Goal: Navigation & Orientation: Find specific page/section

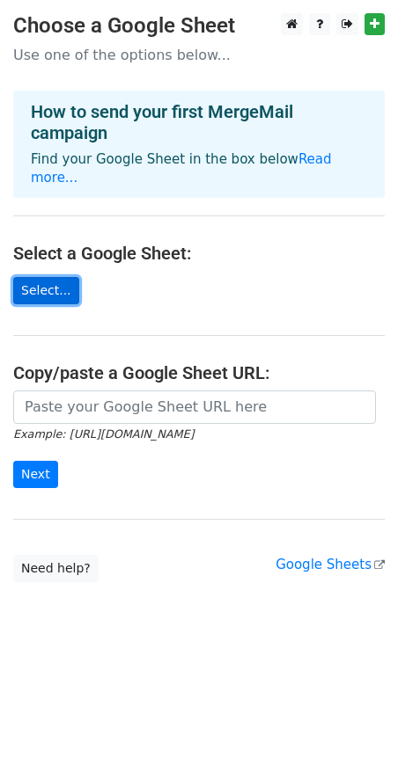
click at [40, 277] on link "Select..." at bounding box center [46, 290] width 66 height 27
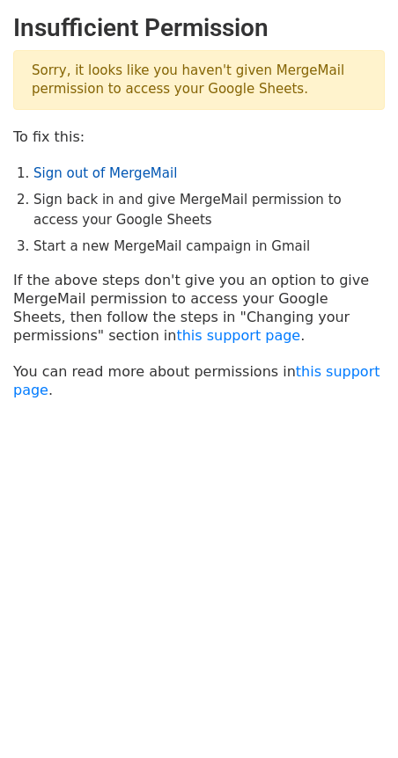
click at [92, 178] on link "Sign out of MergeMail" at bounding box center [104, 173] width 143 height 16
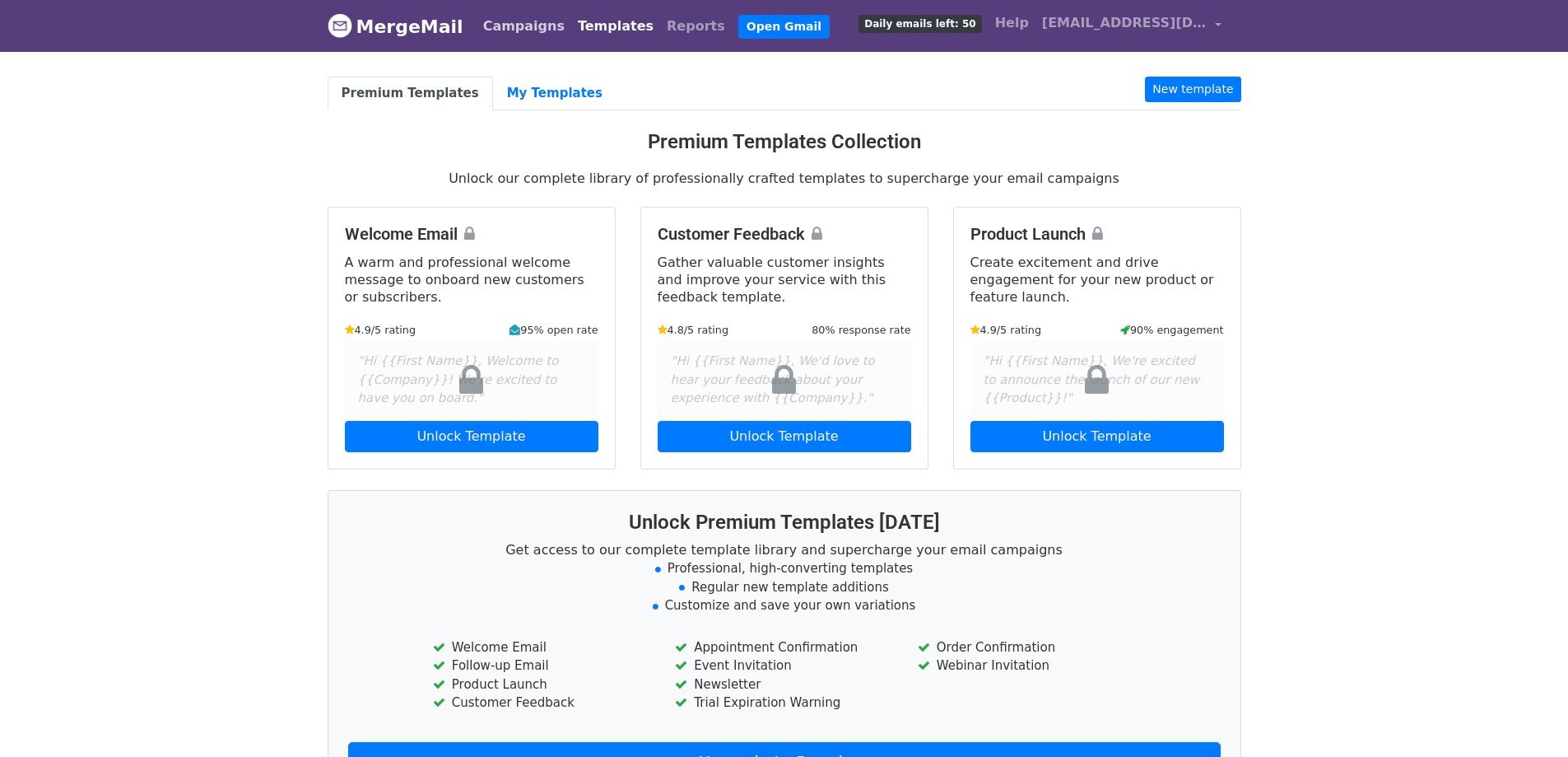
click at [504, 25] on link "Campaigns" at bounding box center [523, 26] width 94 height 33
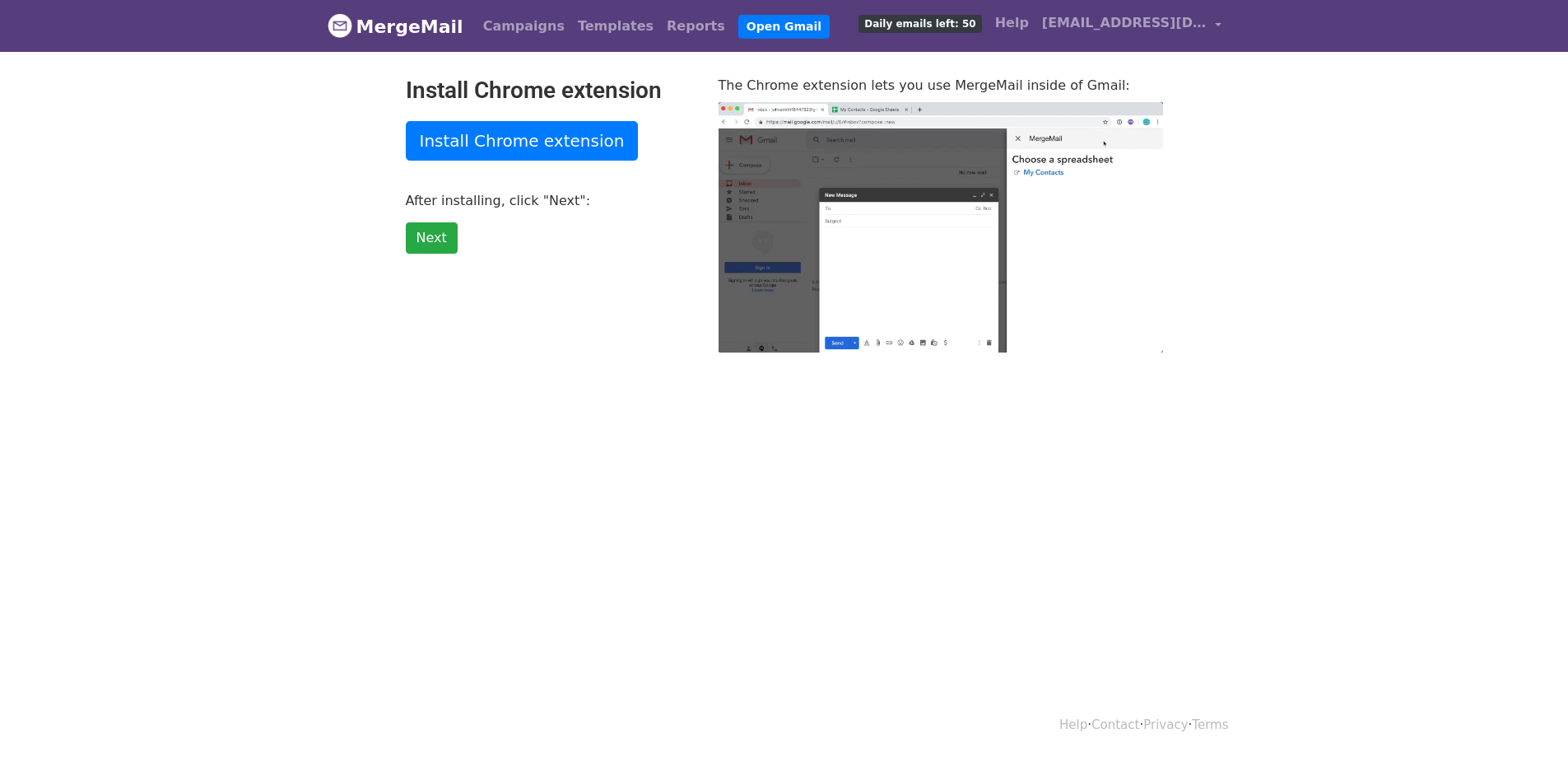
click at [428, 26] on link "MergeMail" at bounding box center [395, 26] width 136 height 35
type input "28.08"
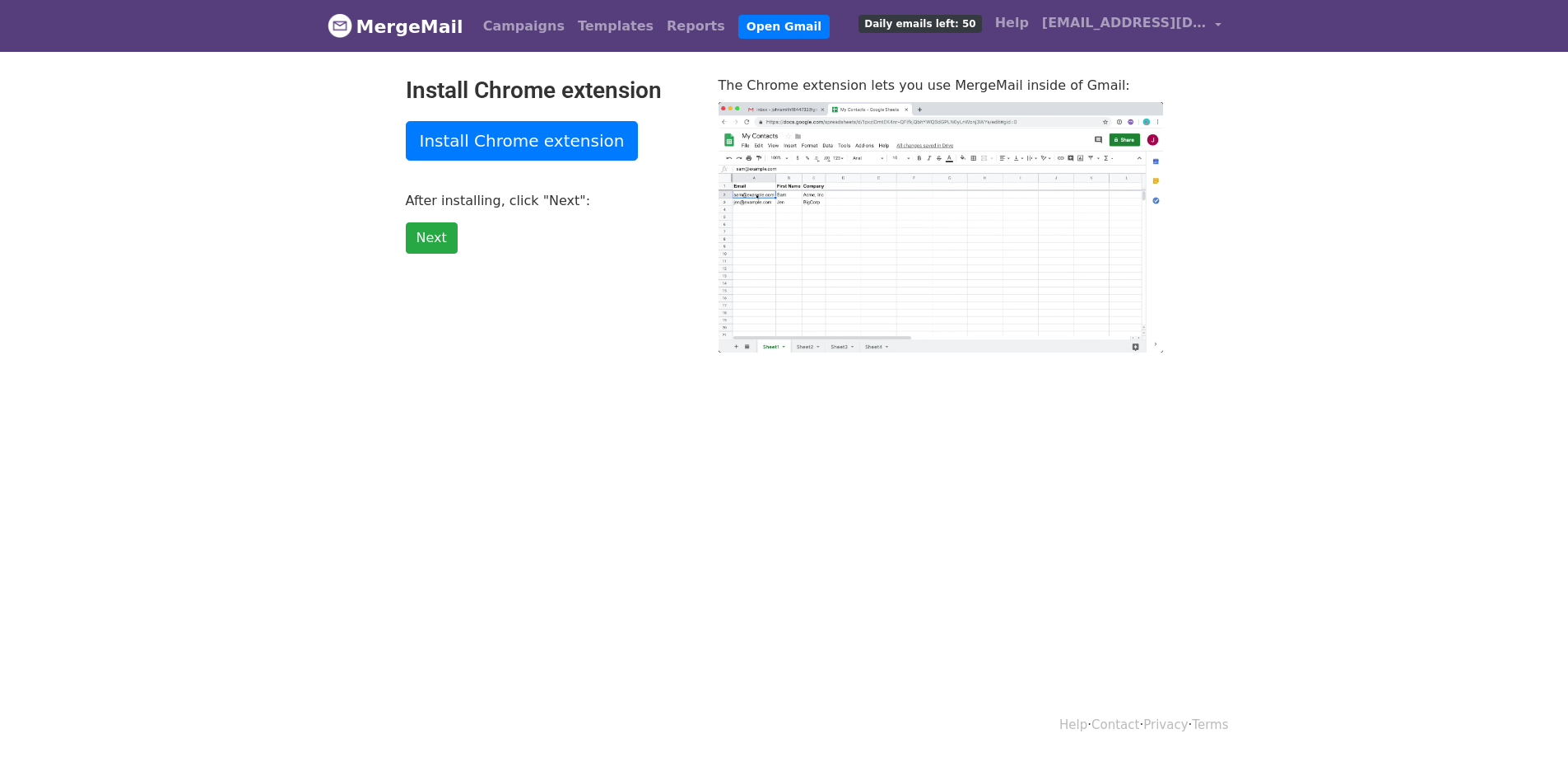
type input "24.58"
